Goal: Transaction & Acquisition: Purchase product/service

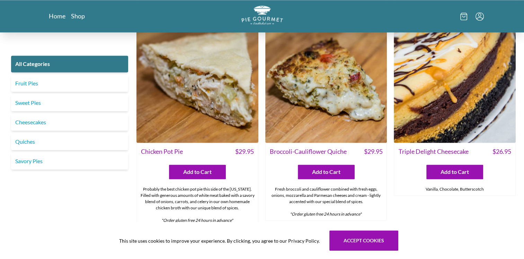
scroll to position [982, 0]
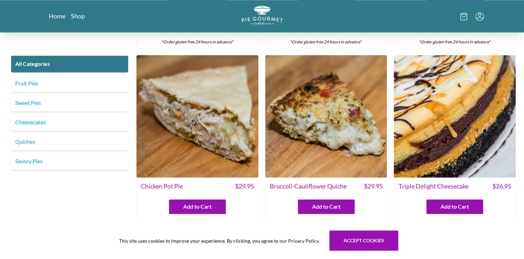
click at [223, 131] on img at bounding box center [198, 116] width 122 height 122
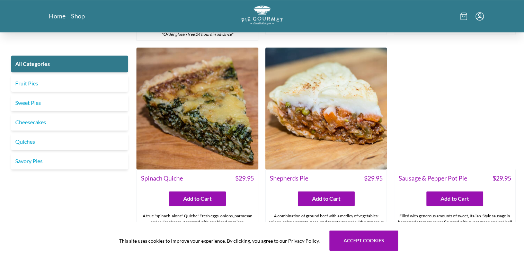
scroll to position [589, 0]
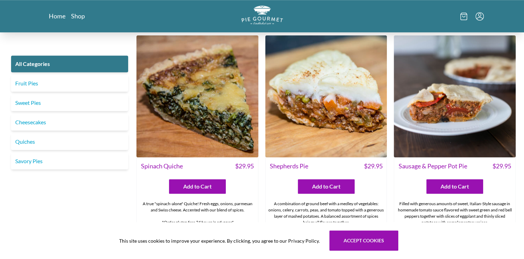
click at [317, 113] on img at bounding box center [326, 96] width 122 height 122
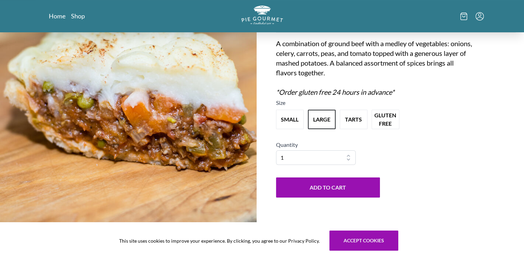
scroll to position [103, 0]
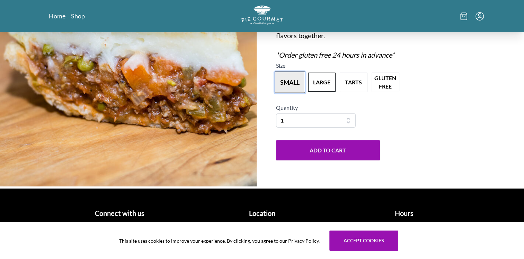
click at [288, 85] on button "small" at bounding box center [290, 81] width 31 height 21
click at [326, 76] on button "large" at bounding box center [322, 81] width 31 height 21
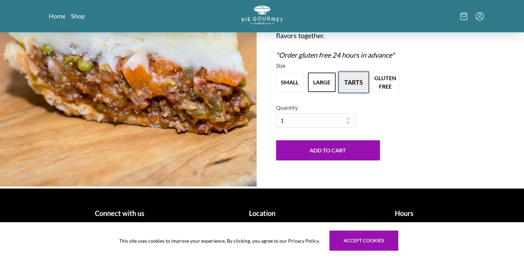
click at [358, 81] on button "tarts" at bounding box center [354, 81] width 31 height 21
click at [319, 82] on button "large" at bounding box center [322, 81] width 31 height 21
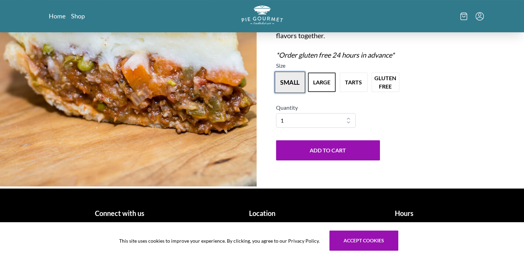
click at [288, 82] on button "small" at bounding box center [290, 81] width 31 height 21
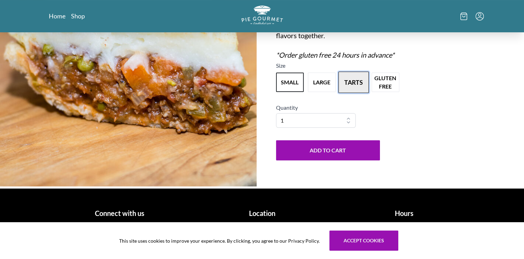
click at [348, 80] on button "tarts" at bounding box center [354, 81] width 31 height 21
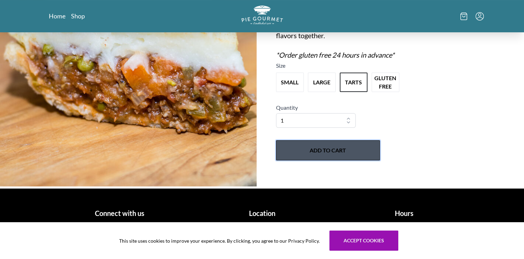
click at [335, 146] on button "Add to Cart" at bounding box center [328, 150] width 104 height 20
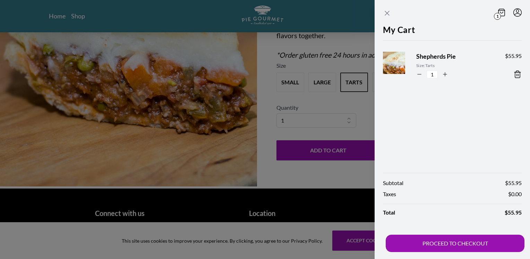
click at [385, 14] on icon "Close panel" at bounding box center [387, 13] width 8 height 8
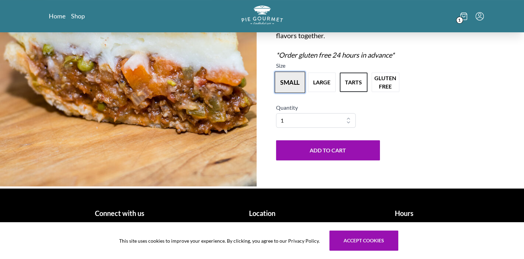
click at [294, 85] on button "small" at bounding box center [290, 81] width 31 height 21
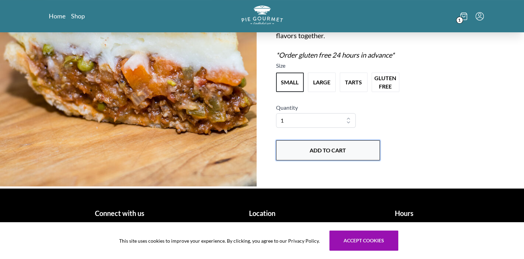
click at [310, 151] on button "Add to Cart" at bounding box center [328, 150] width 104 height 20
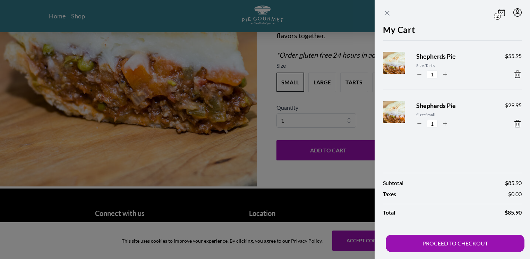
click at [387, 16] on icon "Close panel" at bounding box center [387, 13] width 8 height 8
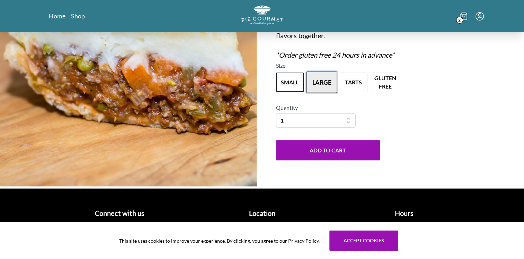
click at [331, 81] on button "large" at bounding box center [322, 81] width 31 height 21
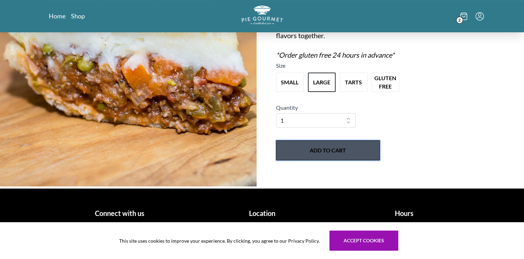
click at [326, 150] on button "Add to Cart" at bounding box center [328, 150] width 104 height 20
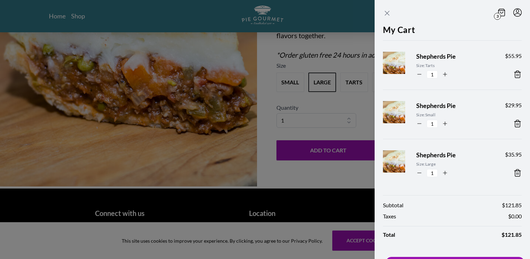
click at [390, 13] on div "3" at bounding box center [452, 13] width 139 height 10
click at [387, 14] on icon "Close panel" at bounding box center [387, 13] width 4 height 4
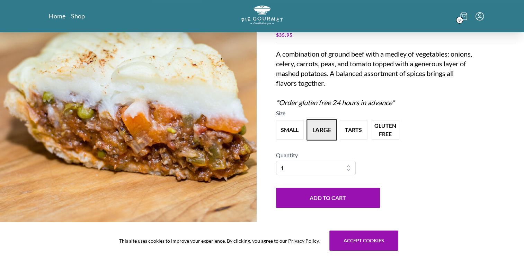
scroll to position [0, 0]
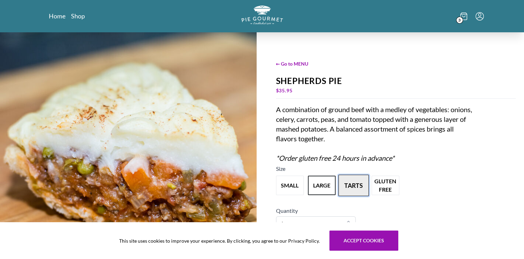
click at [352, 185] on button "tarts" at bounding box center [354, 184] width 31 height 21
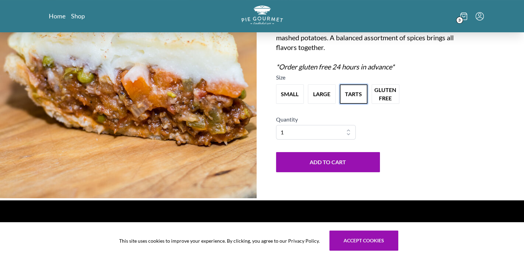
scroll to position [103, 0]
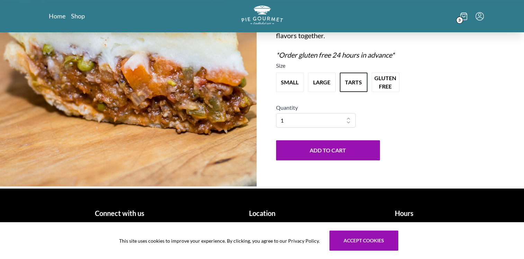
click at [258, 216] on h1 "Location" at bounding box center [262, 213] width 137 height 10
click at [259, 213] on h1 "Location" at bounding box center [262, 213] width 137 height 10
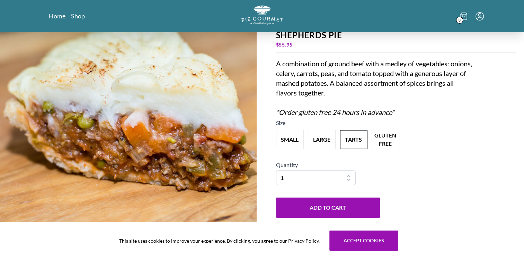
scroll to position [34, 0]
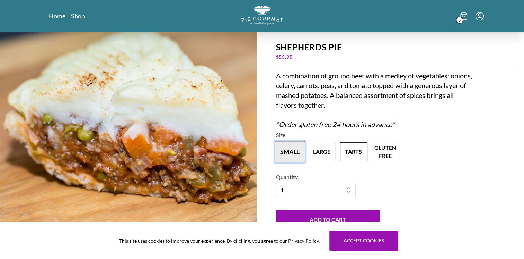
click at [293, 151] on button "small" at bounding box center [290, 151] width 31 height 21
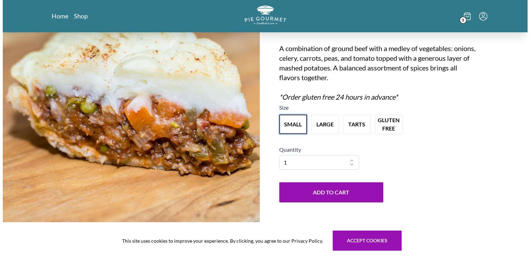
scroll to position [103, 0]
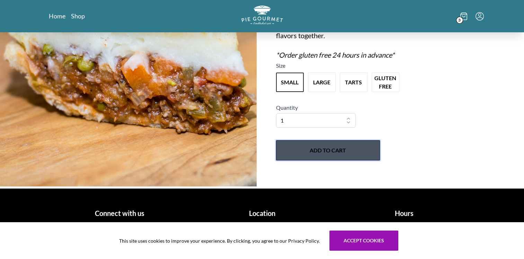
click at [337, 151] on button "Add to Cart" at bounding box center [328, 150] width 104 height 20
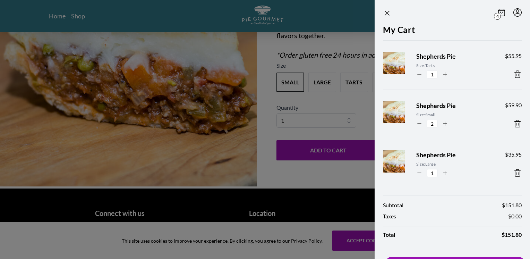
click at [418, 124] on icon "button" at bounding box center [419, 123] width 6 height 6
type input "1"
click at [513, 71] on icon at bounding box center [517, 74] width 8 height 8
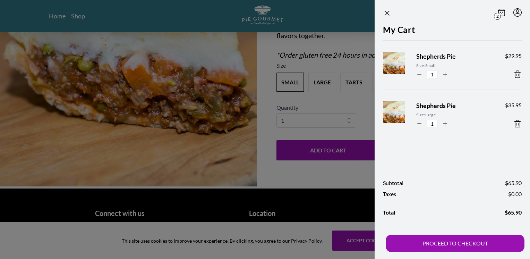
click at [517, 123] on icon at bounding box center [517, 123] width 8 height 8
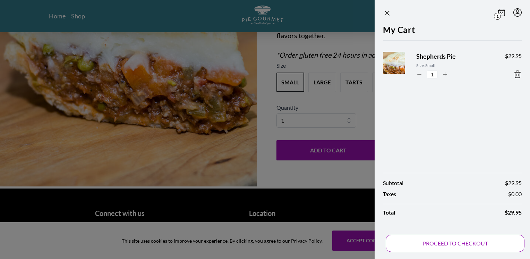
click at [454, 244] on button "PROCEED TO CHECKOUT" at bounding box center [454, 242] width 139 height 17
